Goal: Information Seeking & Learning: Learn about a topic

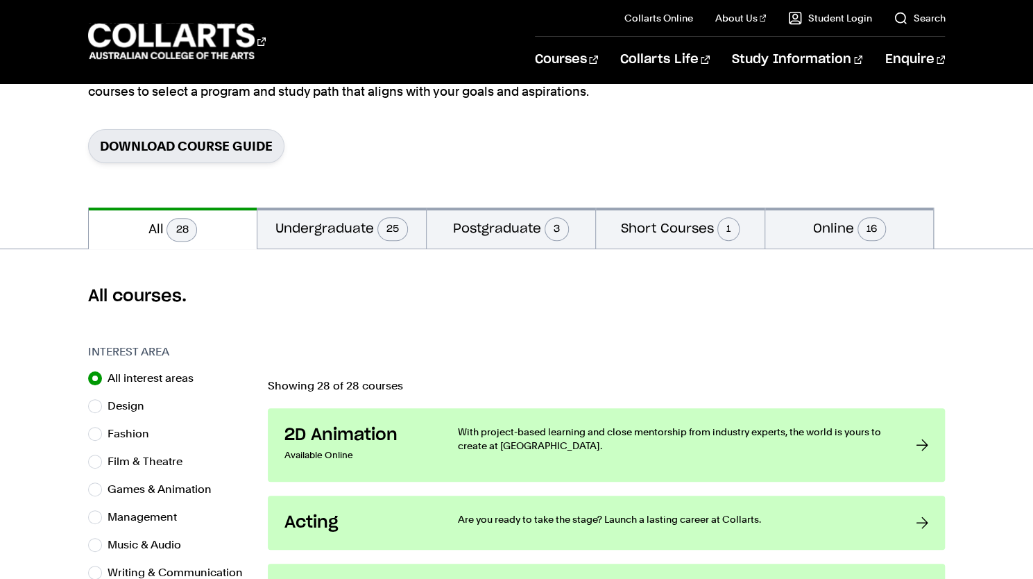
scroll to position [187, 0]
click at [706, 237] on button "Short Courses 1" at bounding box center [680, 227] width 169 height 41
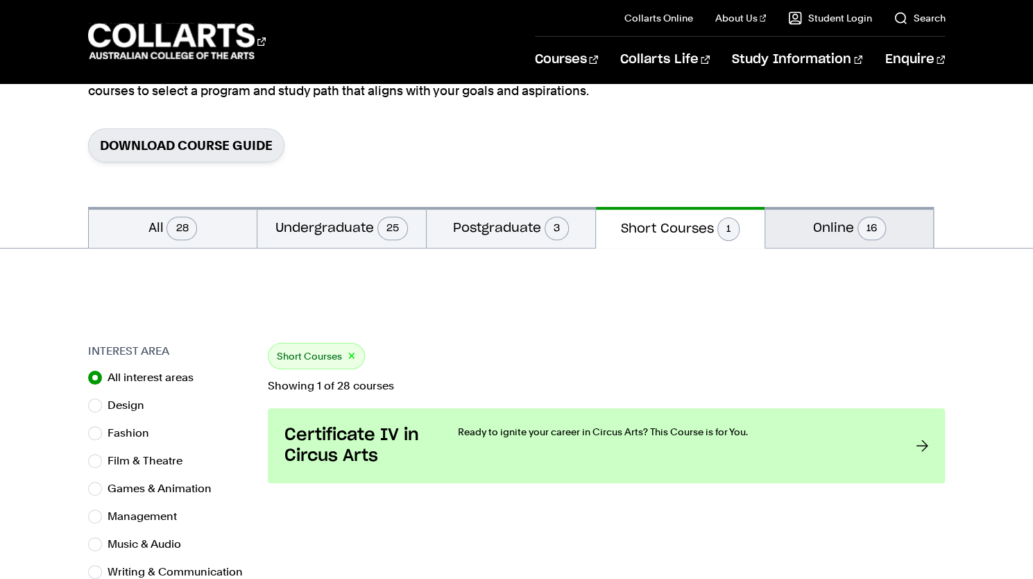
click at [805, 221] on button "Online 16" at bounding box center [849, 227] width 169 height 41
radio input "false"
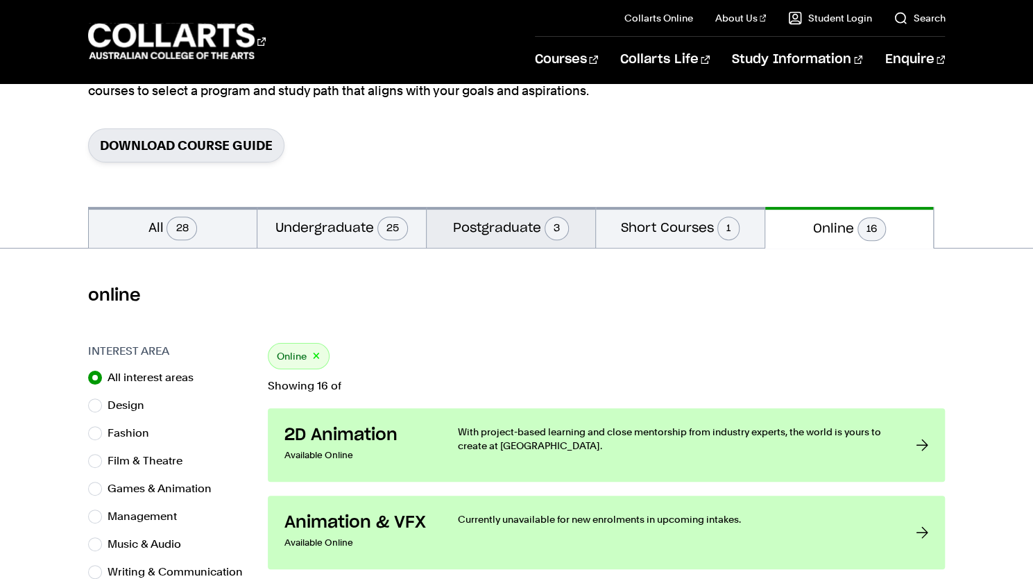
click at [541, 231] on button "Postgraduate 3" at bounding box center [511, 227] width 169 height 41
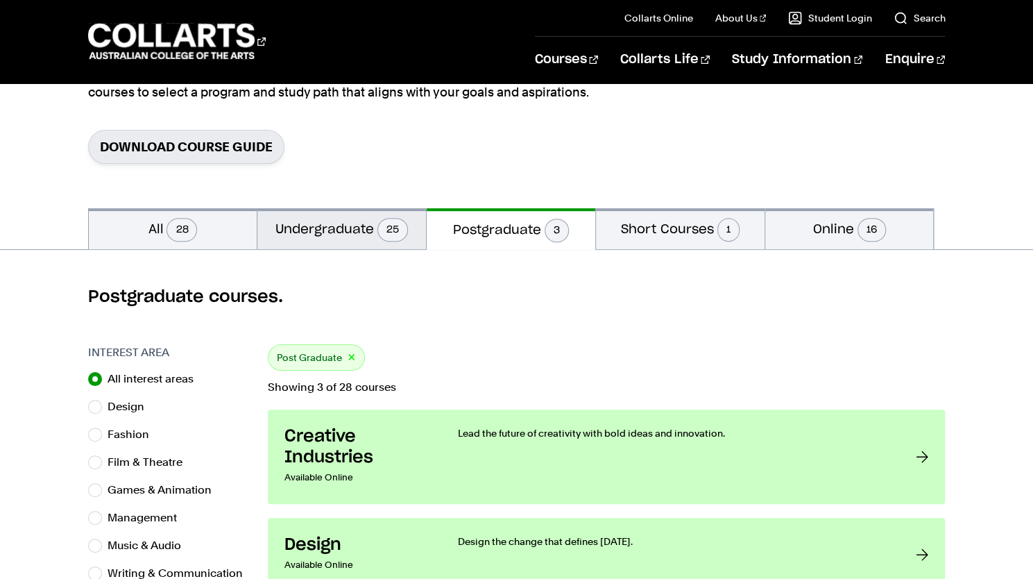
scroll to position [183, 0]
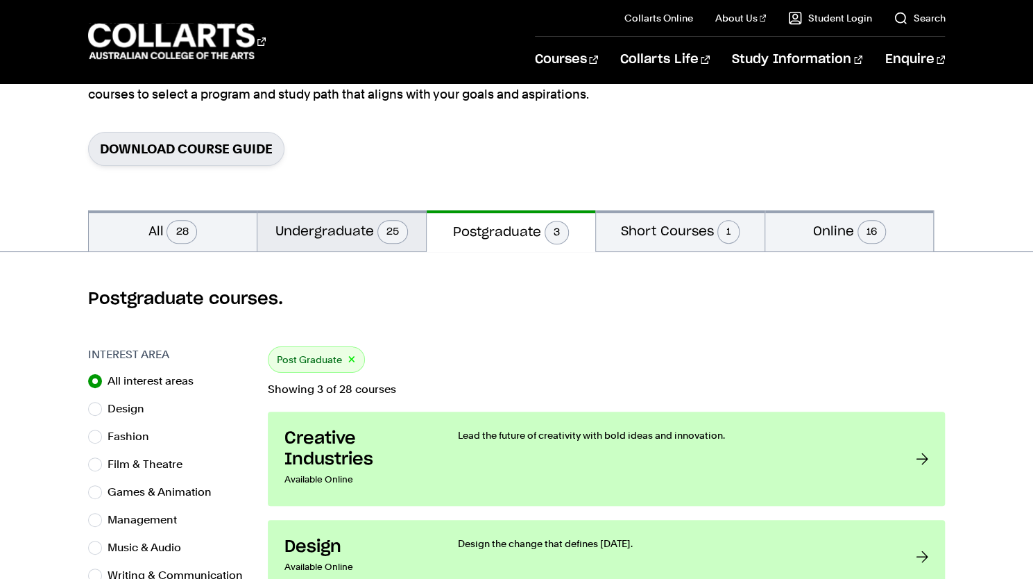
click at [375, 231] on button "Undergraduate 25" at bounding box center [341, 230] width 169 height 41
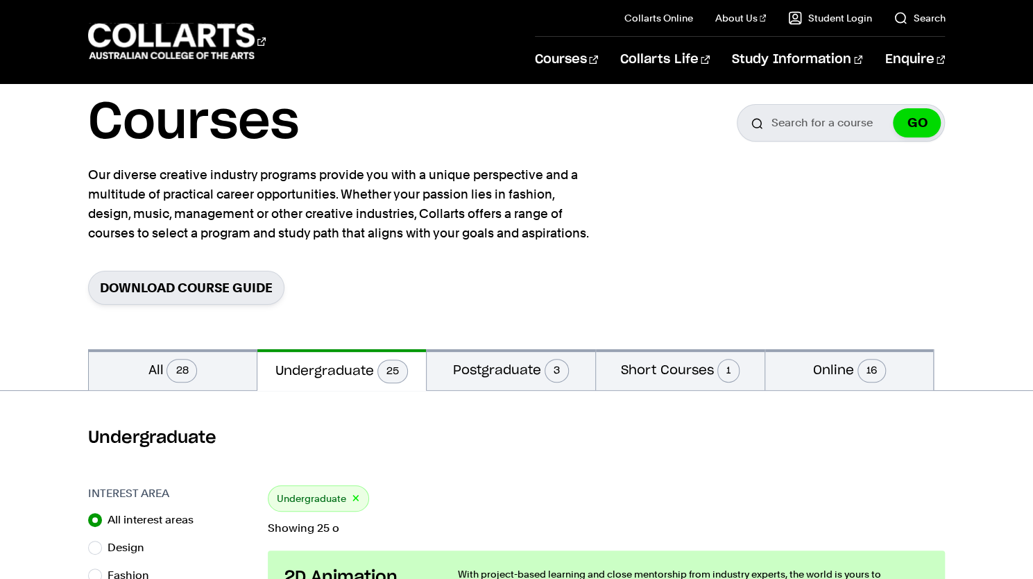
scroll to position [43, 0]
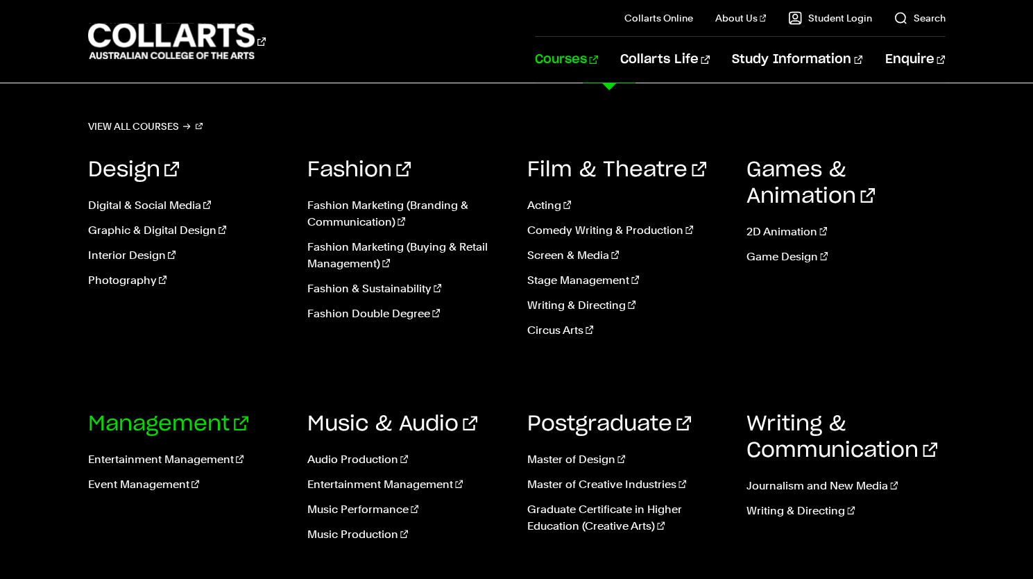
click at [192, 424] on link "Management" at bounding box center [168, 424] width 160 height 21
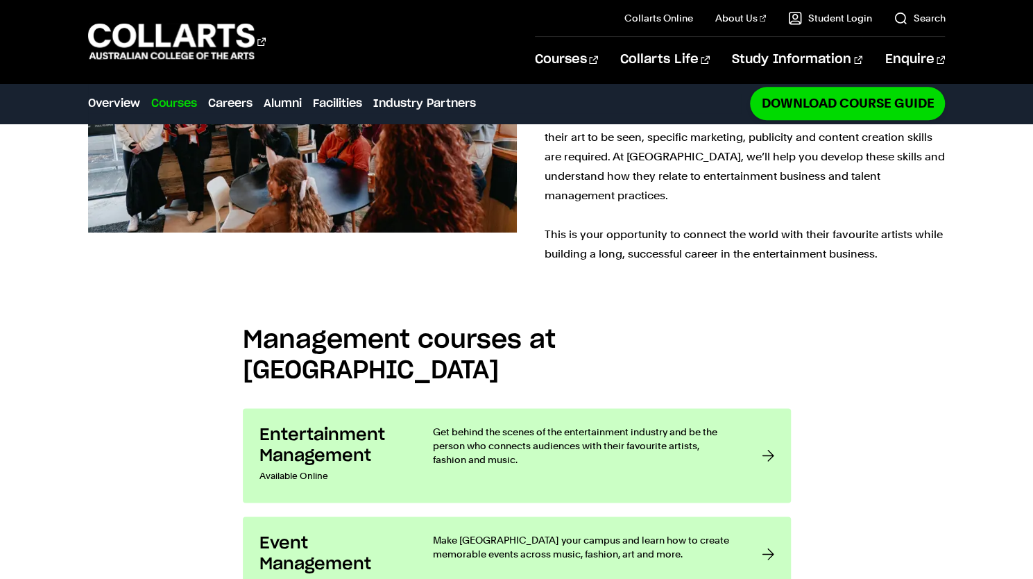
scroll to position [1063, 0]
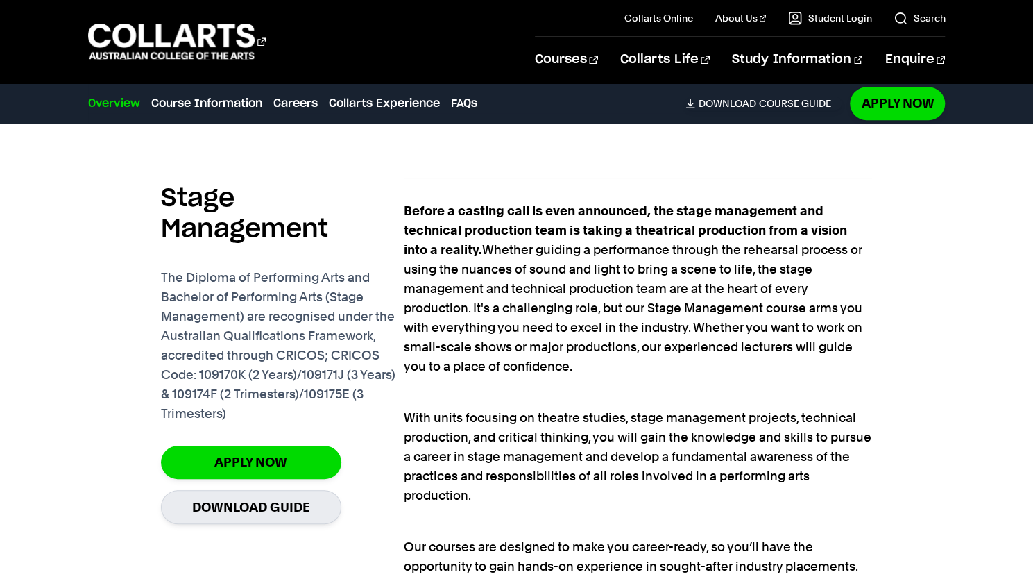
scroll to position [946, 0]
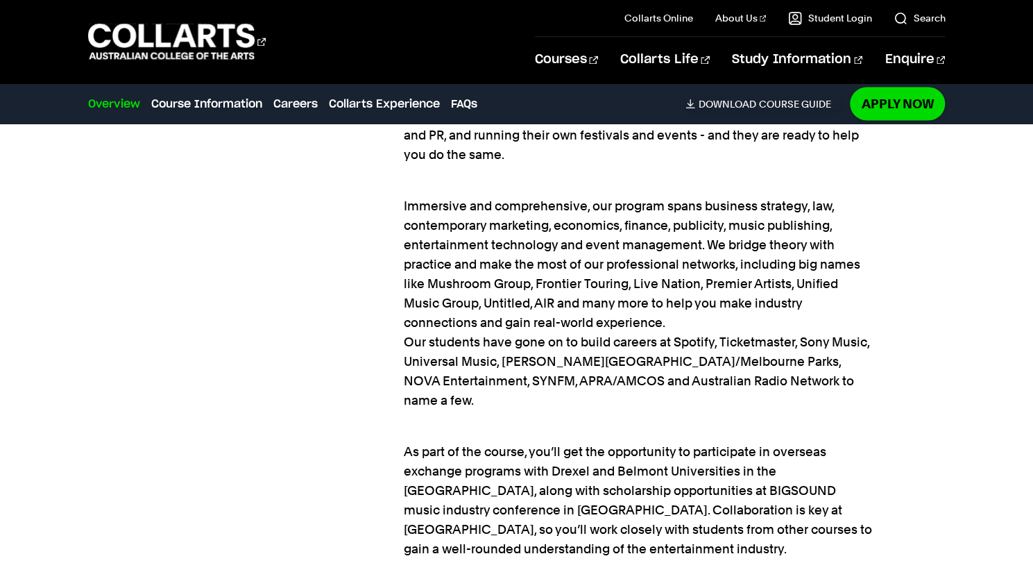
scroll to position [1461, 0]
